Goal: Connect with others: Participate in discussion

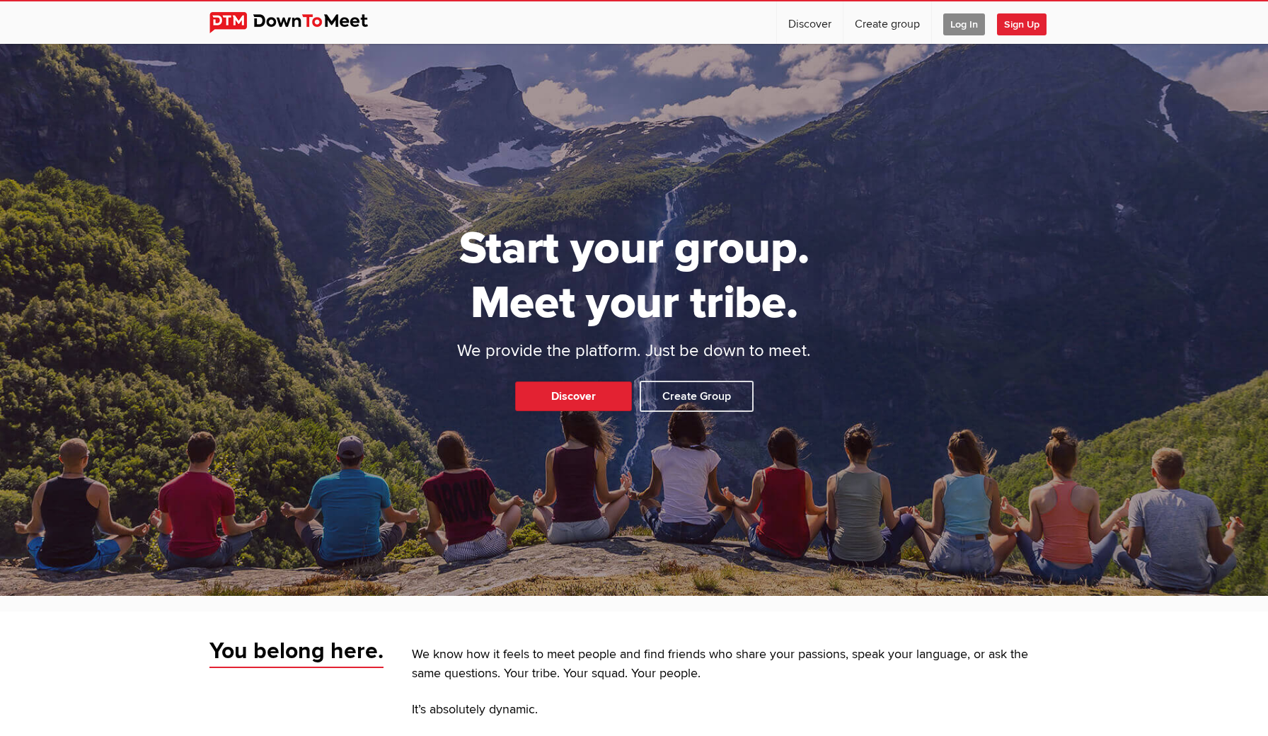
click at [955, 24] on span "Log In" at bounding box center [964, 24] width 42 height 22
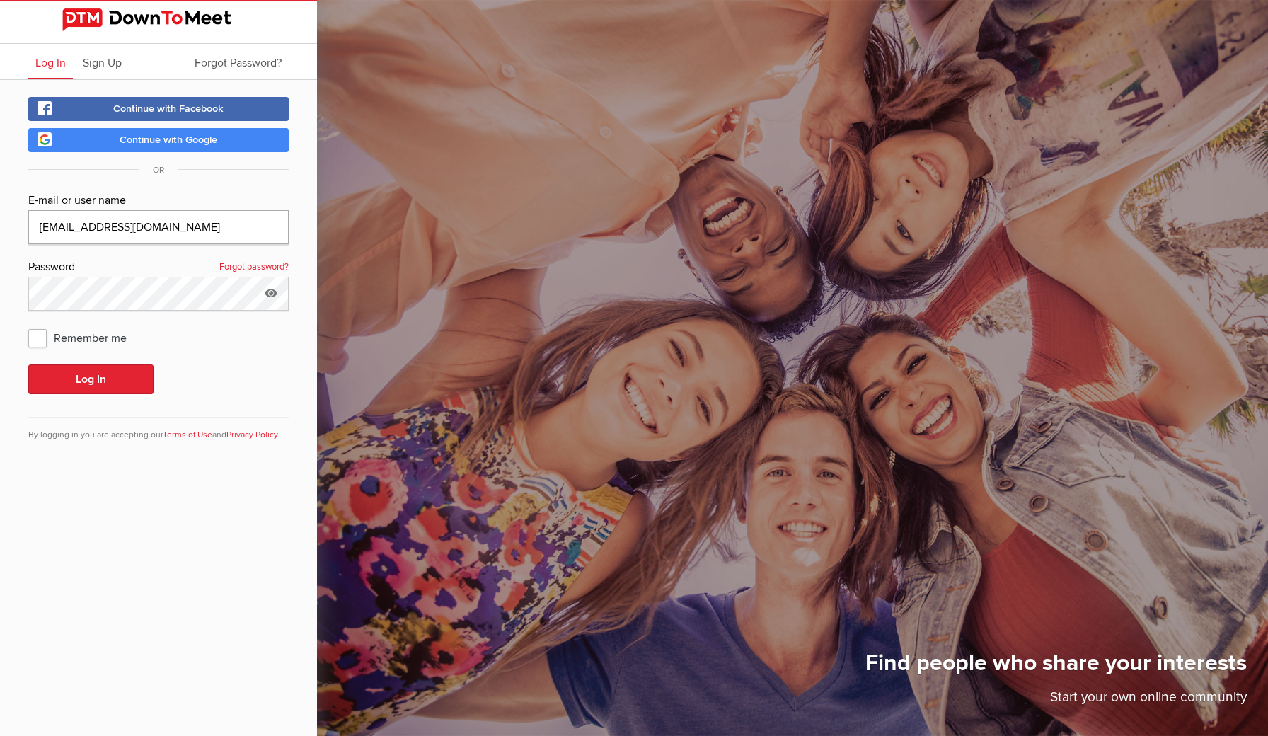
type input "[EMAIL_ADDRESS][DOMAIN_NAME]"
click at [86, 384] on button "Log In" at bounding box center [90, 379] width 125 height 30
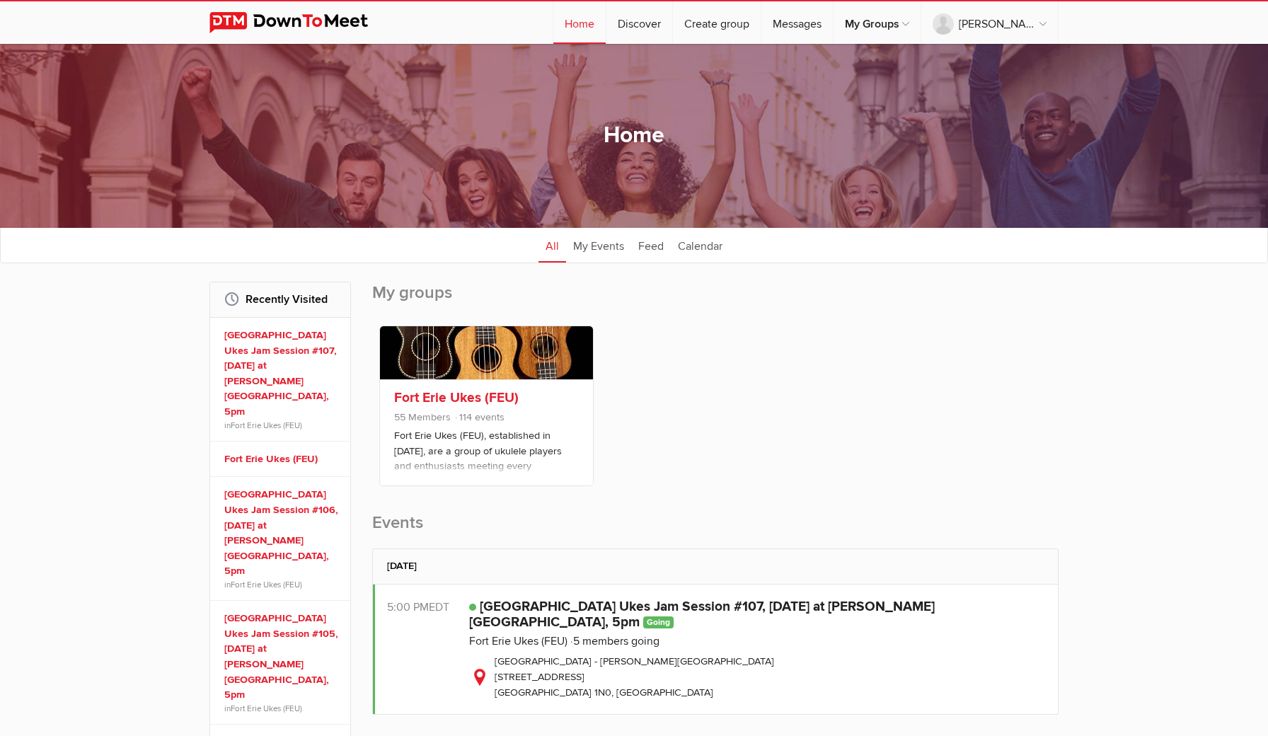
click at [429, 389] on div "Fort Erie Ukes (FEU) 55 Members 114 events Fort Erie Ukes (FEU), established in…" at bounding box center [486, 432] width 213 height 106
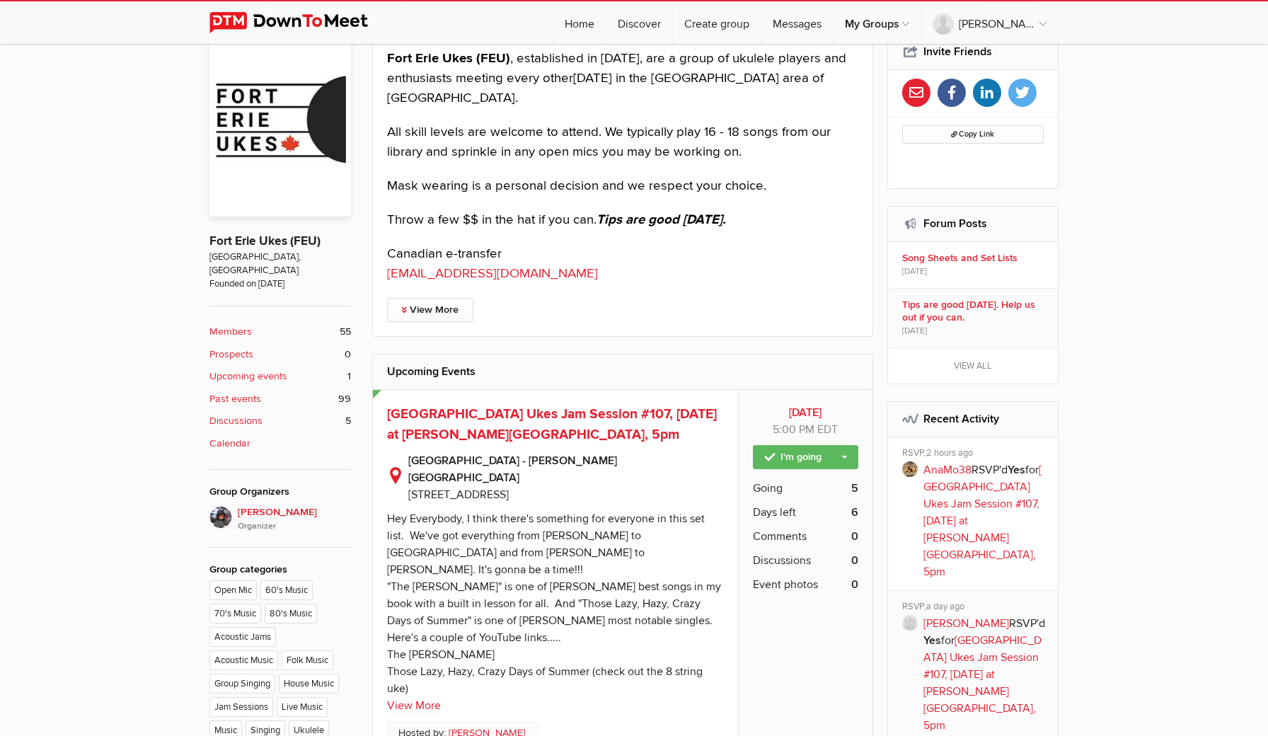
scroll to position [367, 0]
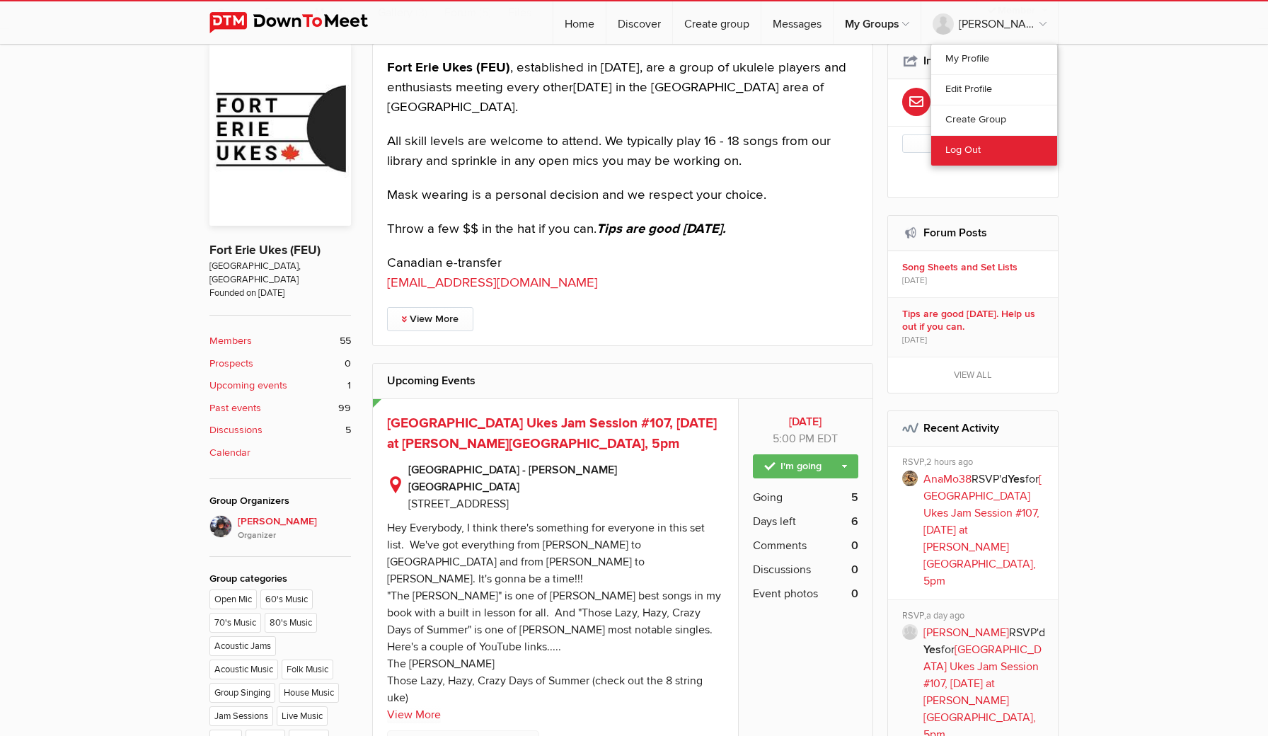
click at [963, 146] on link "Log Out" at bounding box center [994, 150] width 126 height 30
